Goal: Check status

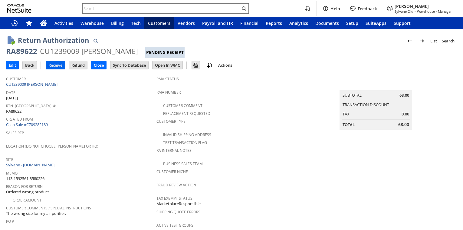
click at [62, 65] on input "Receive" at bounding box center [55, 65] width 19 height 8
